Goal: Information Seeking & Learning: Learn about a topic

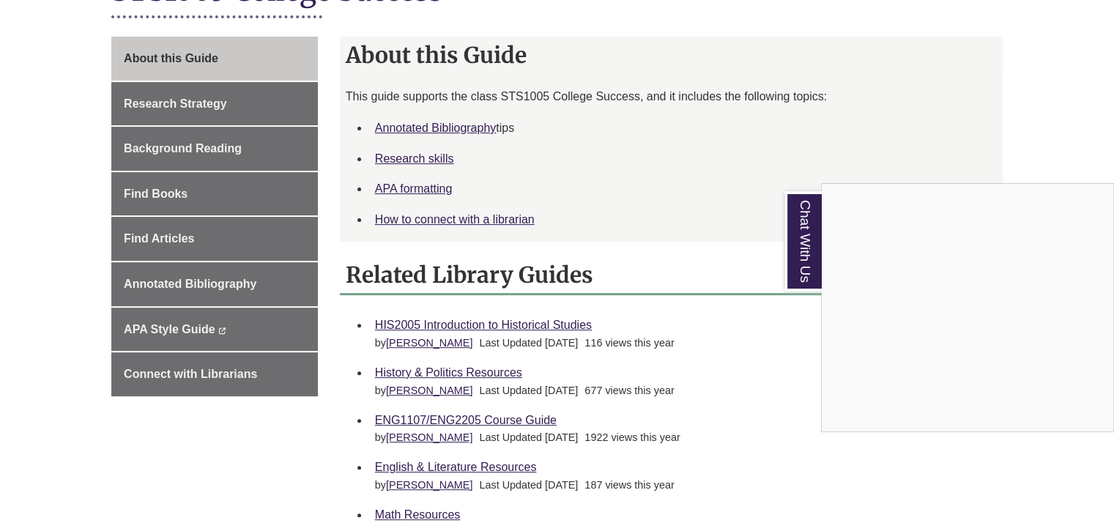
scroll to position [382, 0]
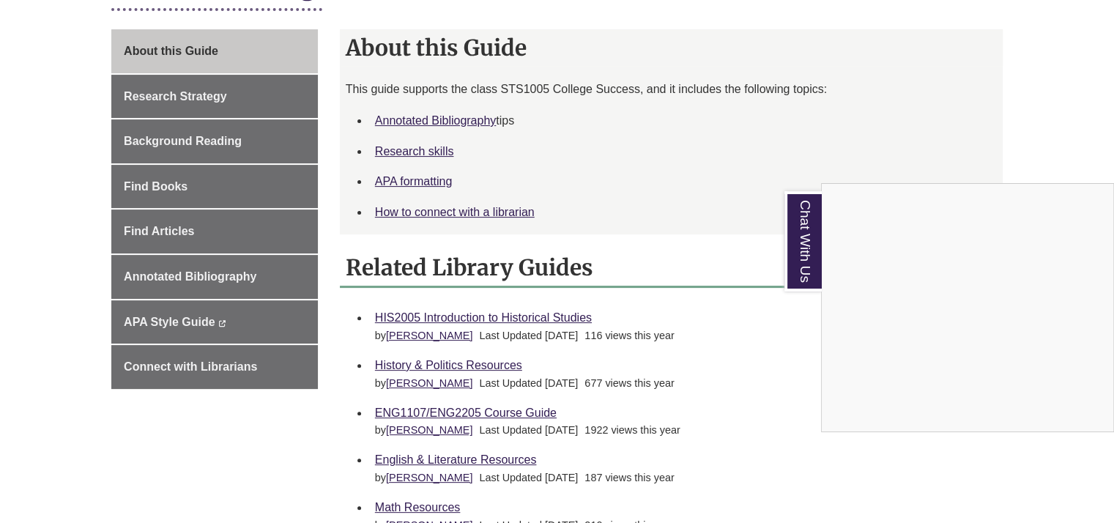
click at [733, 264] on div "Chat With Us" at bounding box center [557, 261] width 1114 height 523
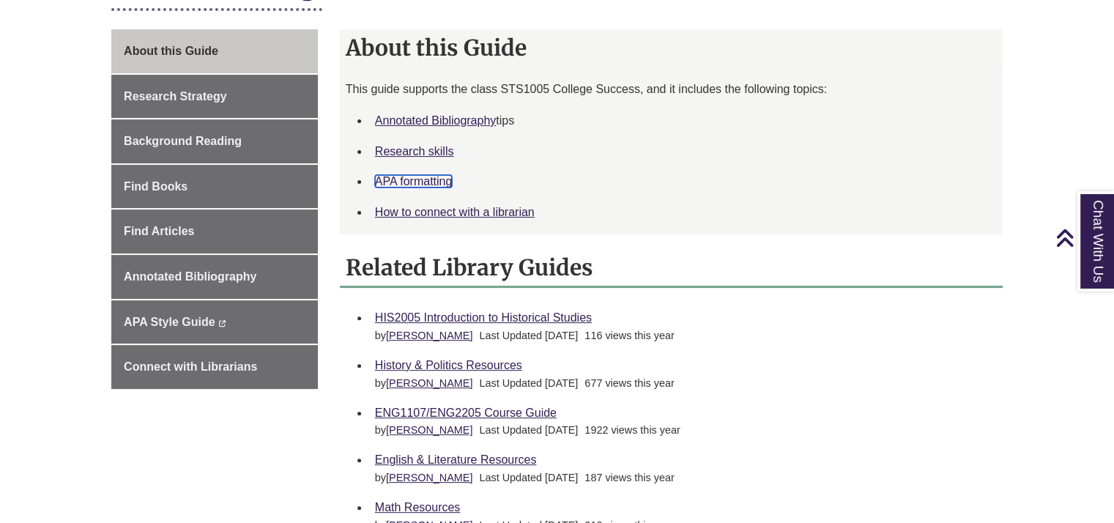
drag, startPoint x: 457, startPoint y: 182, endPoint x: 807, endPoint y: -15, distance: 401.1
drag, startPoint x: 807, startPoint y: -15, endPoint x: 670, endPoint y: 226, distance: 276.6
click at [670, 226] on li "How to connect with a librarian" at bounding box center [683, 212] width 628 height 31
click at [496, 115] on link "Annotated Bibliography" at bounding box center [435, 120] width 121 height 12
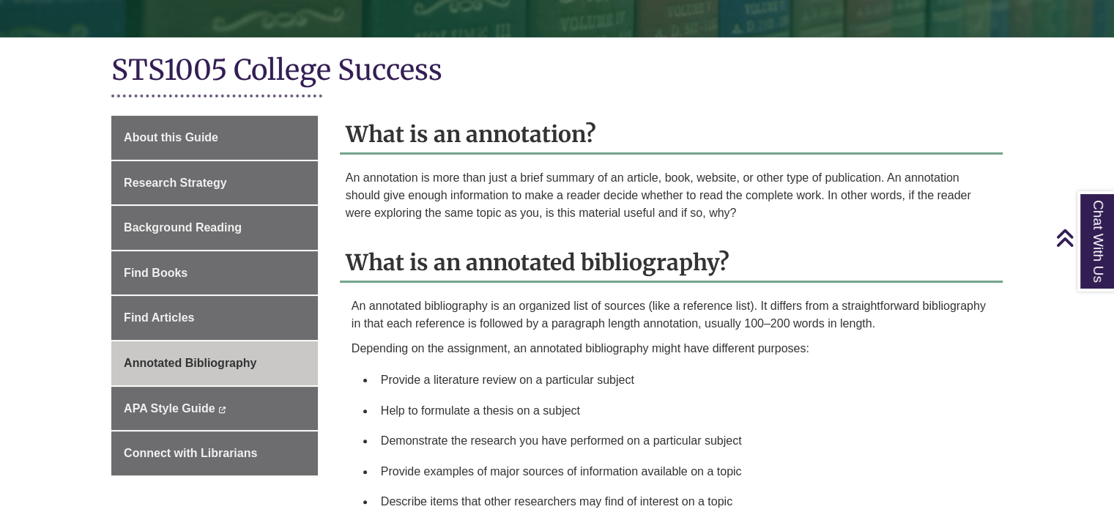
scroll to position [270, 0]
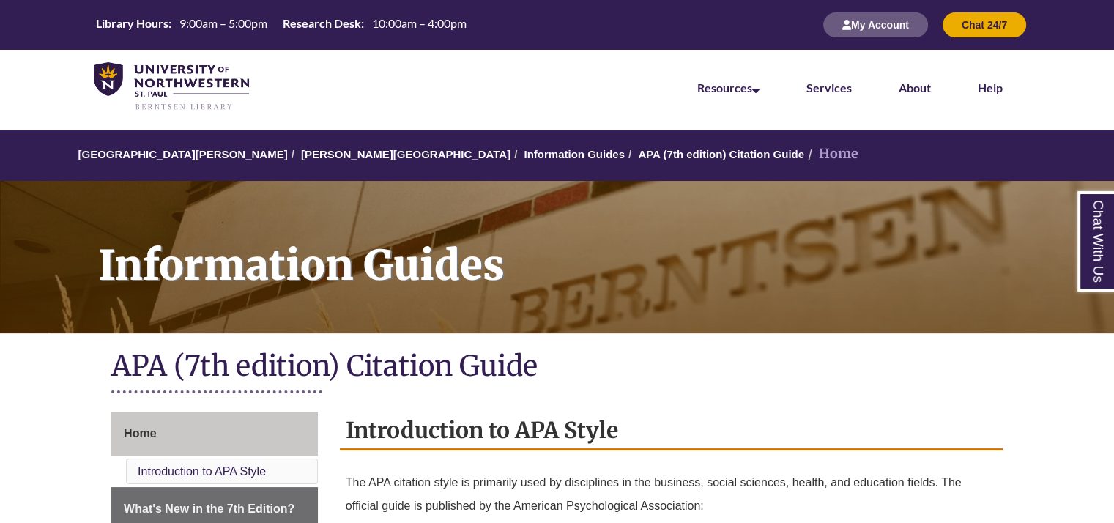
scroll to position [54, 0]
